Goal: Book appointment/travel/reservation

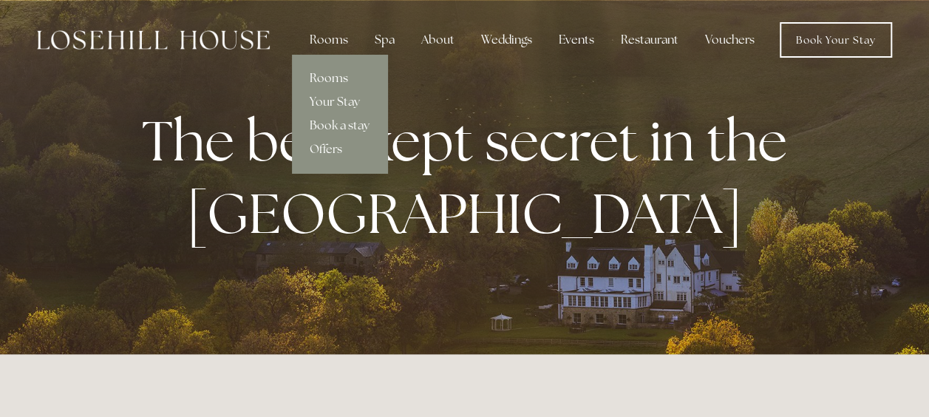
click at [322, 78] on link "Rooms" at bounding box center [339, 79] width 95 height 24
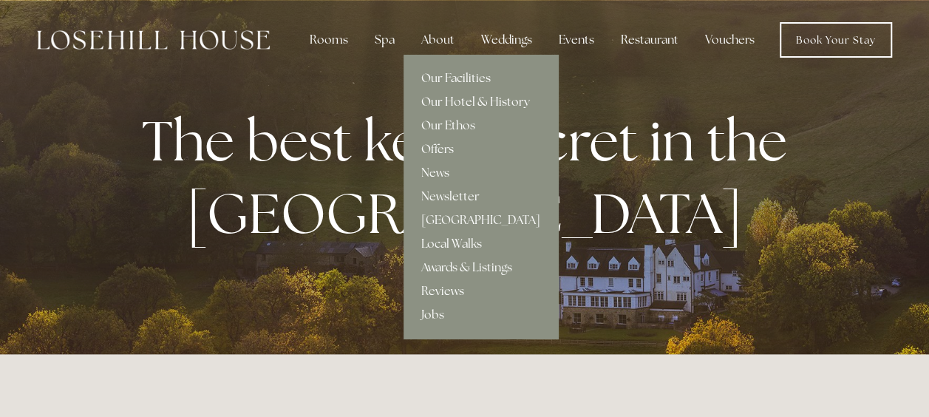
click at [454, 103] on link "Our Hotel & History" at bounding box center [481, 102] width 155 height 24
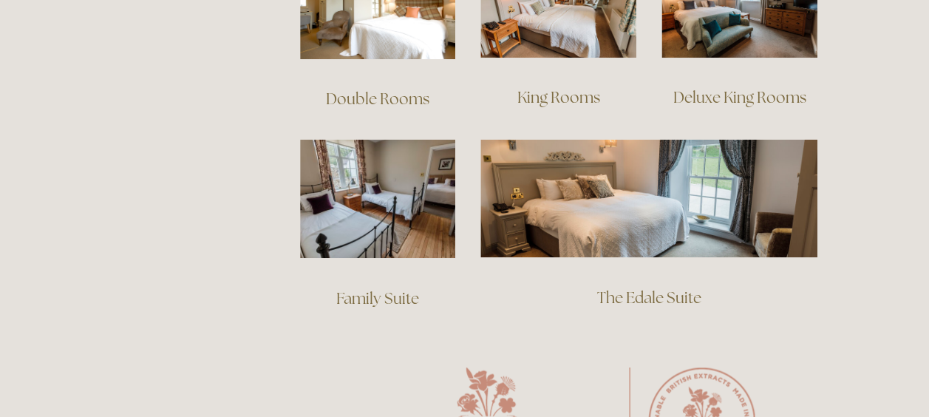
scroll to position [1065, 0]
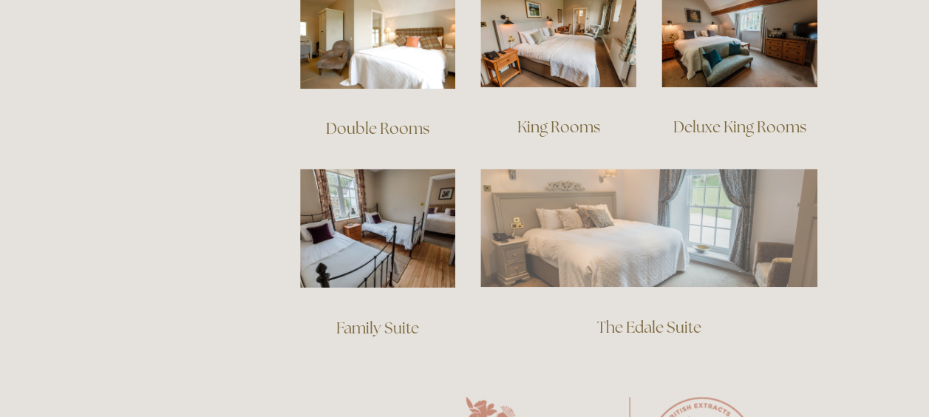
click at [575, 200] on img at bounding box center [649, 228] width 337 height 118
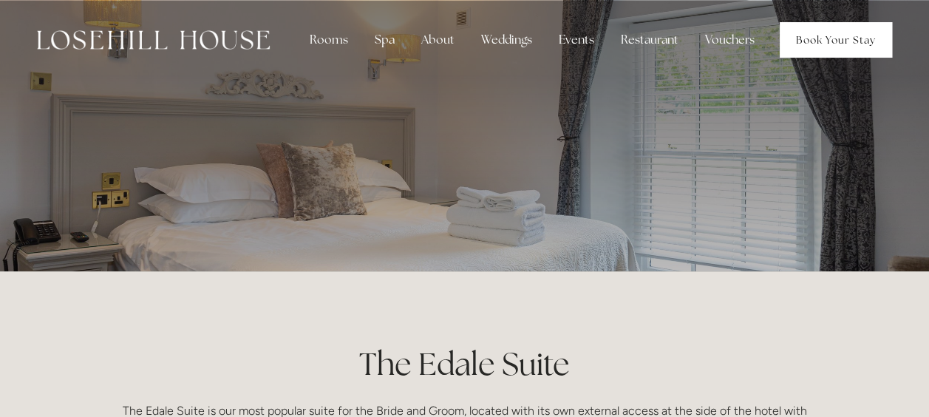
click at [836, 42] on link "Book Your Stay" at bounding box center [836, 39] width 112 height 35
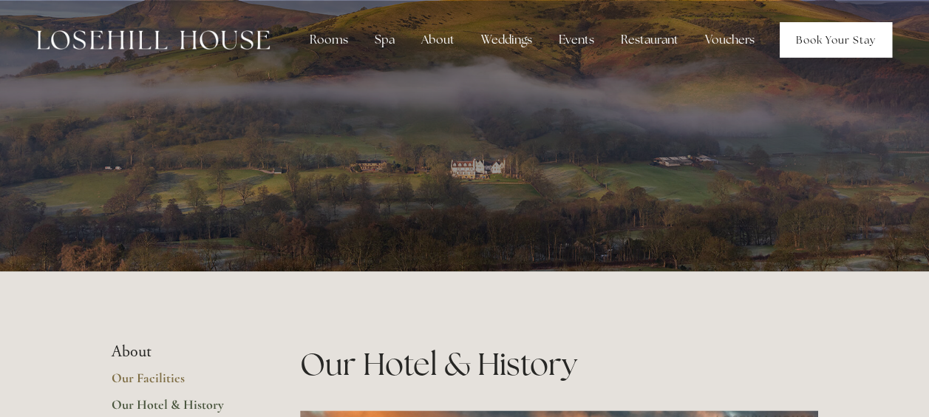
click at [819, 37] on link "Book Your Stay" at bounding box center [836, 39] width 112 height 35
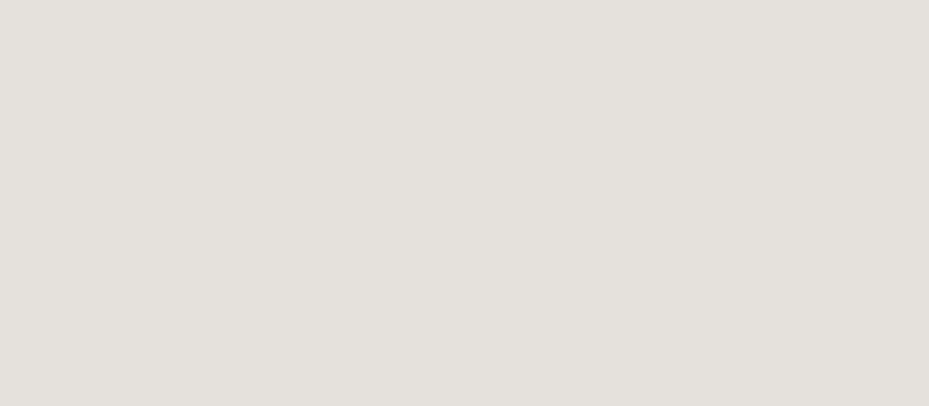
scroll to position [333, 0]
